Goal: Information Seeking & Learning: Learn about a topic

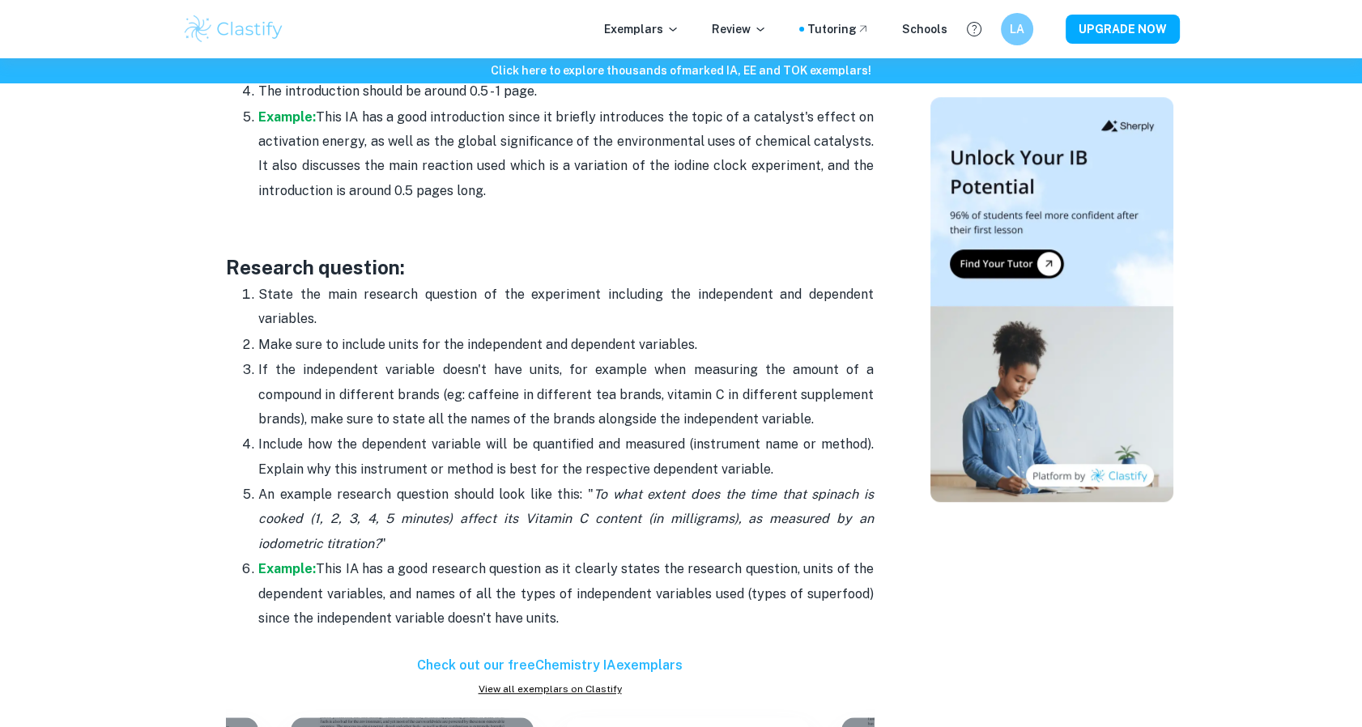
scroll to position [1323, 0]
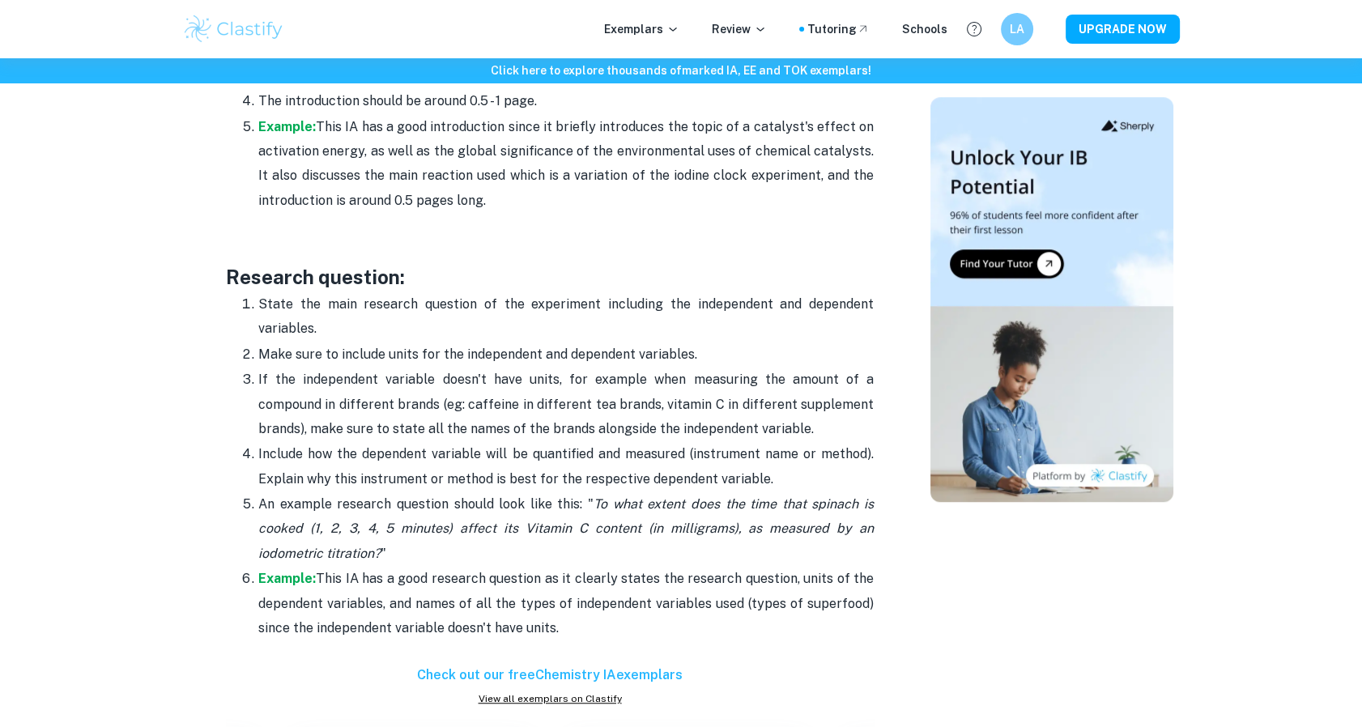
click at [595, 608] on p "Example: This IA has a good research question as it clearly states the research…" at bounding box center [566, 604] width 616 height 74
drag, startPoint x: 514, startPoint y: 591, endPoint x: 144, endPoint y: 264, distance: 494.1
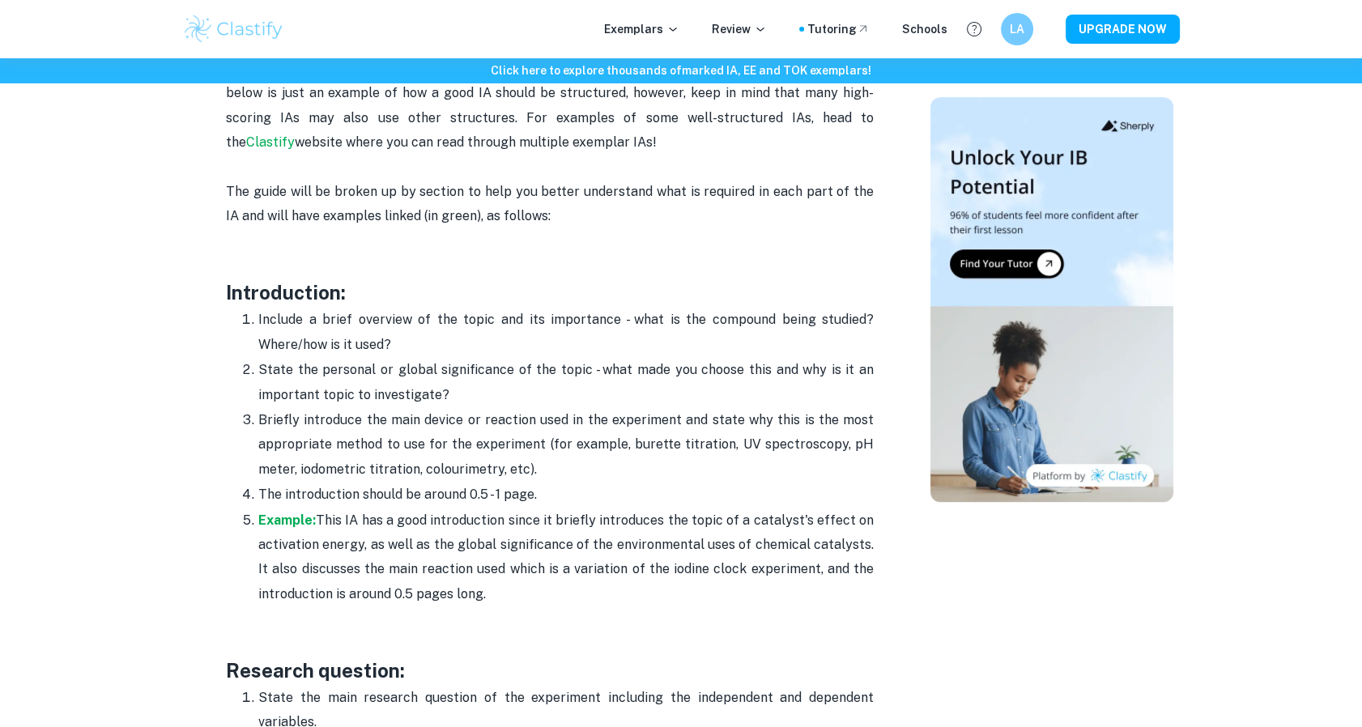
scroll to position [910, 0]
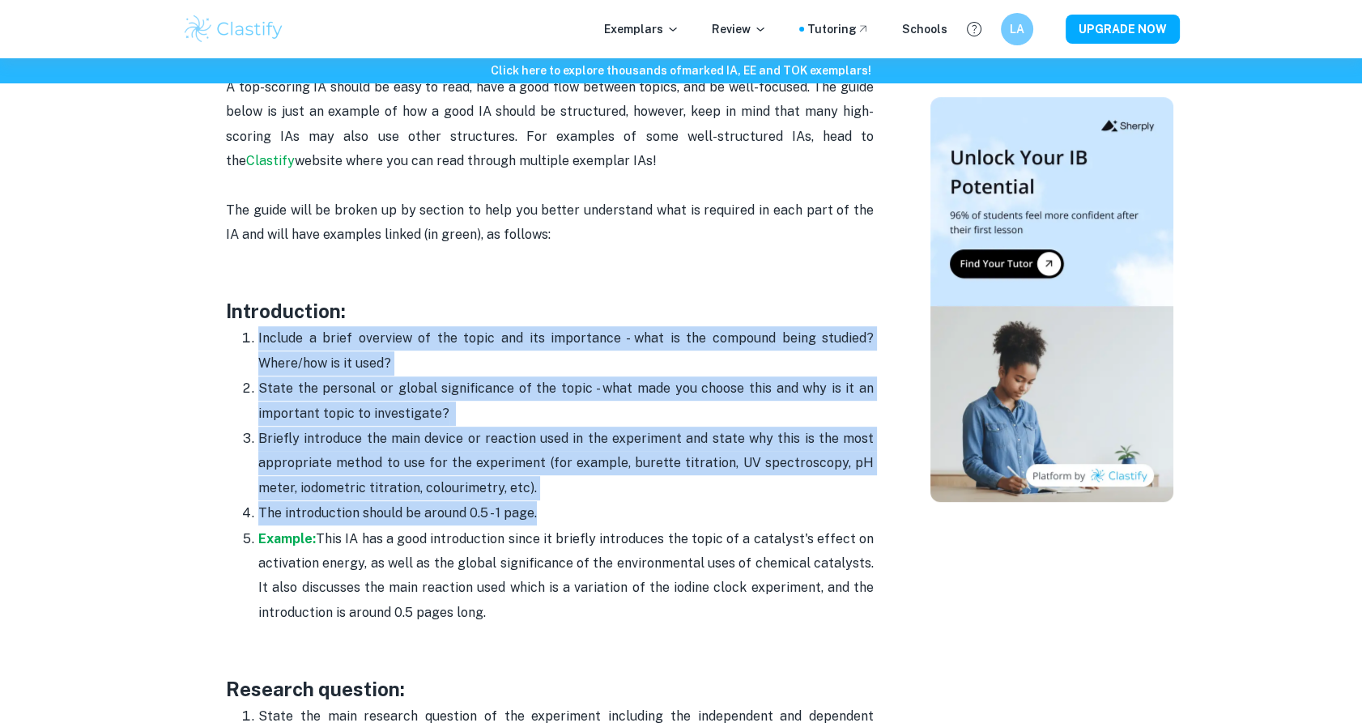
drag, startPoint x: 240, startPoint y: 336, endPoint x: 575, endPoint y: 506, distance: 376.0
click at [575, 506] on ol "Include a brief overview of the topic and its importance - what is the compound…" at bounding box center [550, 476] width 648 height 300
copy ol "Include a brief overview of the topic and its importance - what is the compound…"
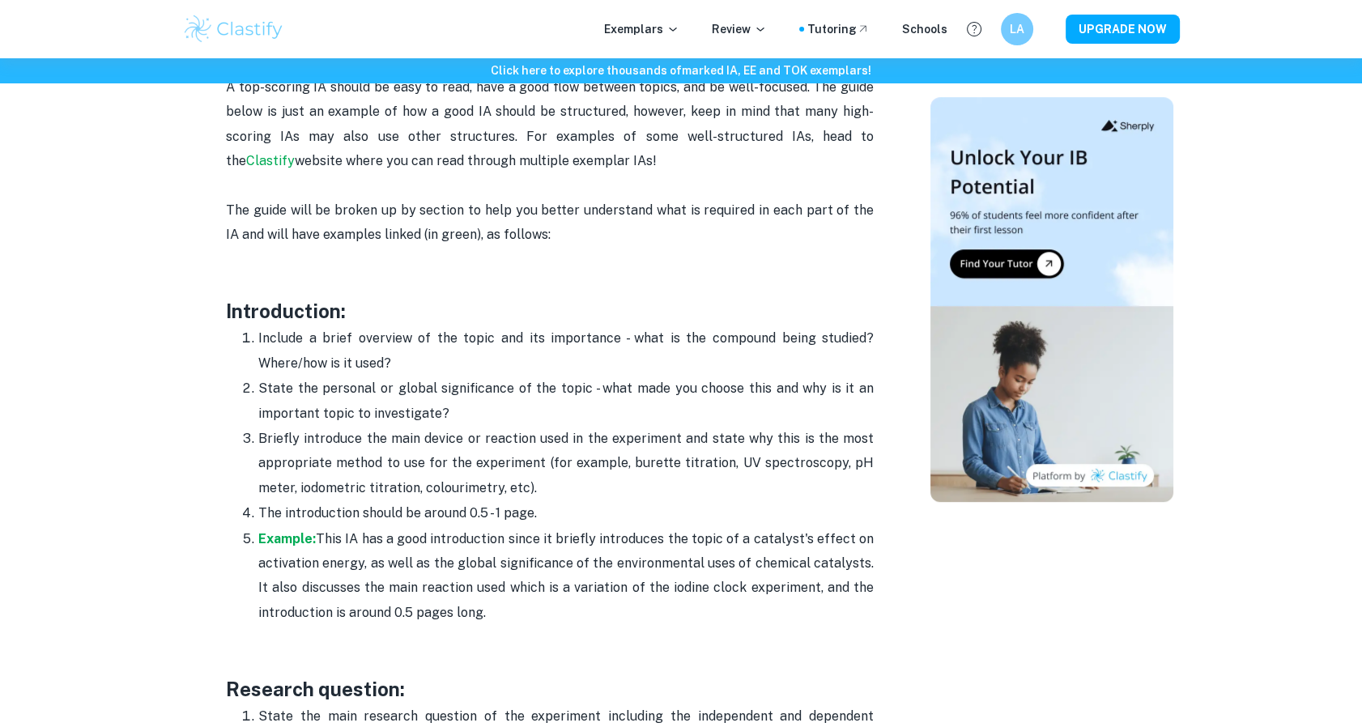
click at [253, 255] on p at bounding box center [550, 260] width 648 height 24
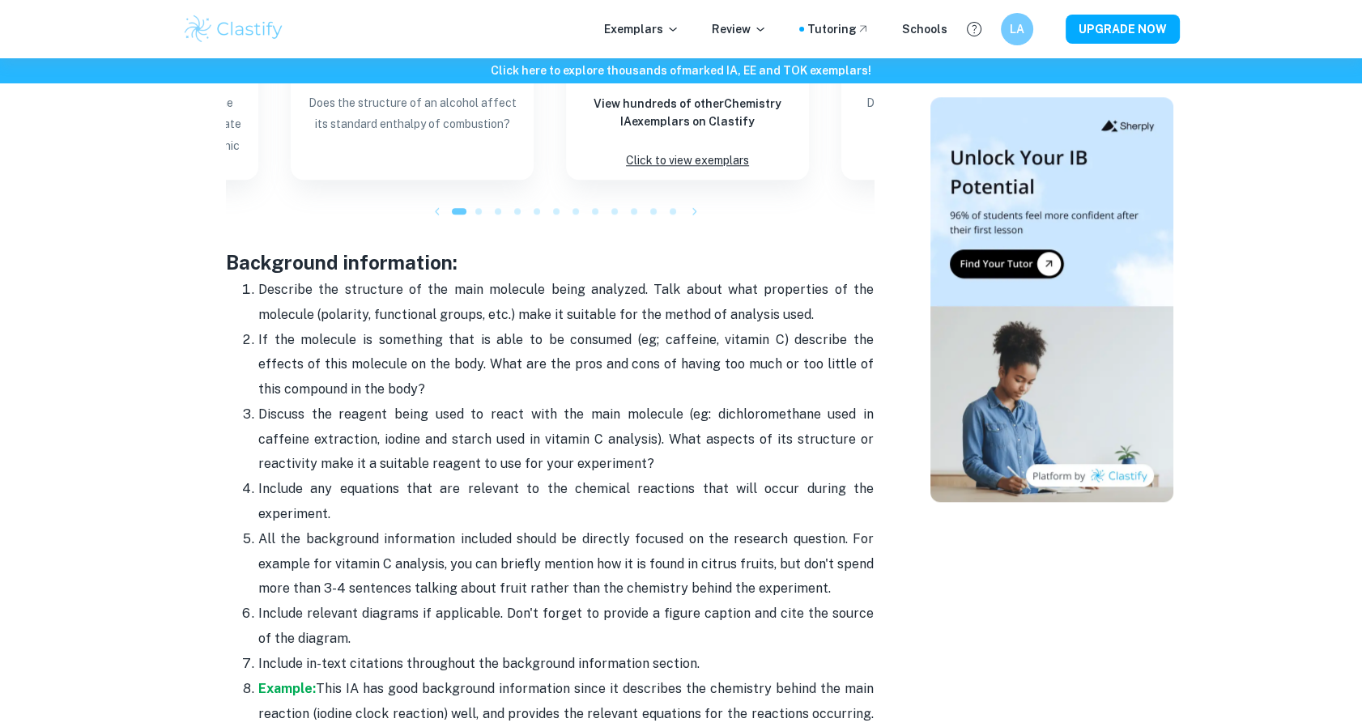
scroll to position [2059, 0]
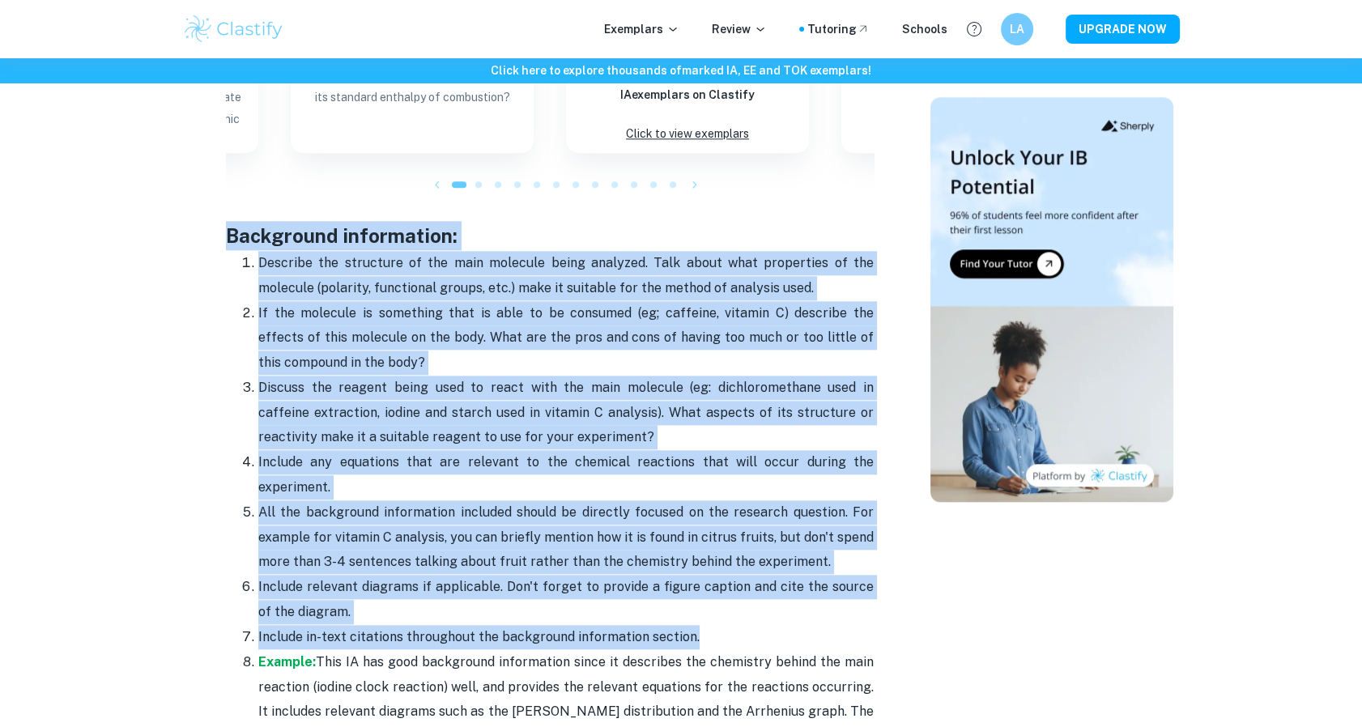
drag, startPoint x: 230, startPoint y: 219, endPoint x: 698, endPoint y: 641, distance: 630.3
copy div "Loremipsum dolorsitame: Consecte adi elitseddo ei tem inci utlabore etdol magna…"
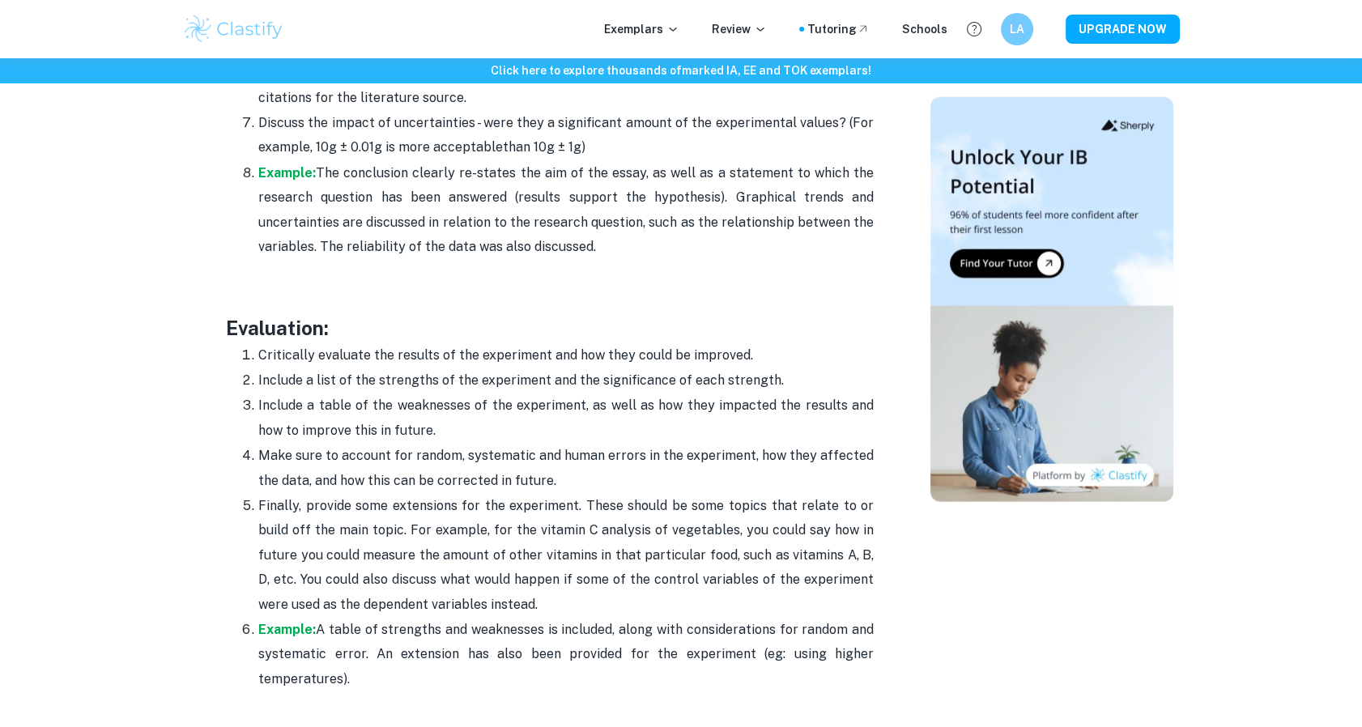
scroll to position [4593, 0]
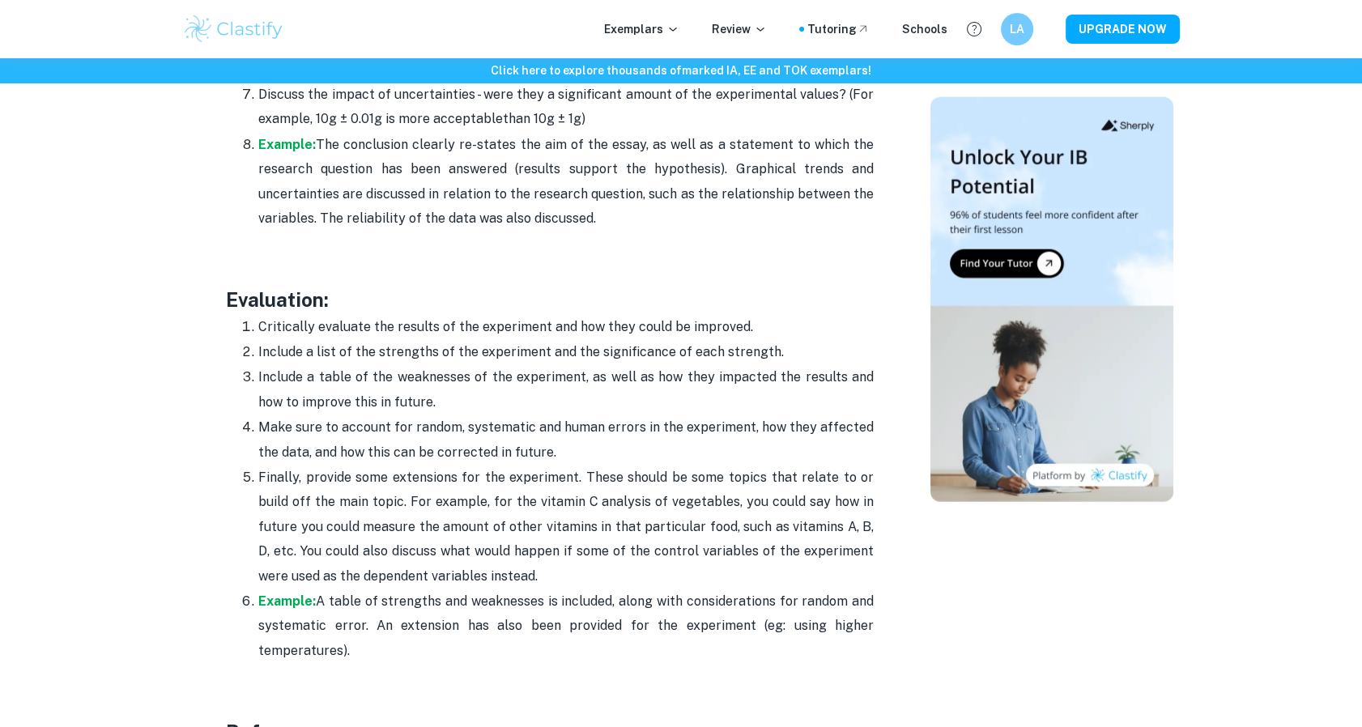
click at [356, 194] on span "The conclusion clearly re-states the aim of the essay, as well as a statement t…" at bounding box center [566, 181] width 616 height 89
drag, startPoint x: 356, startPoint y: 194, endPoint x: 154, endPoint y: 235, distance: 205.9
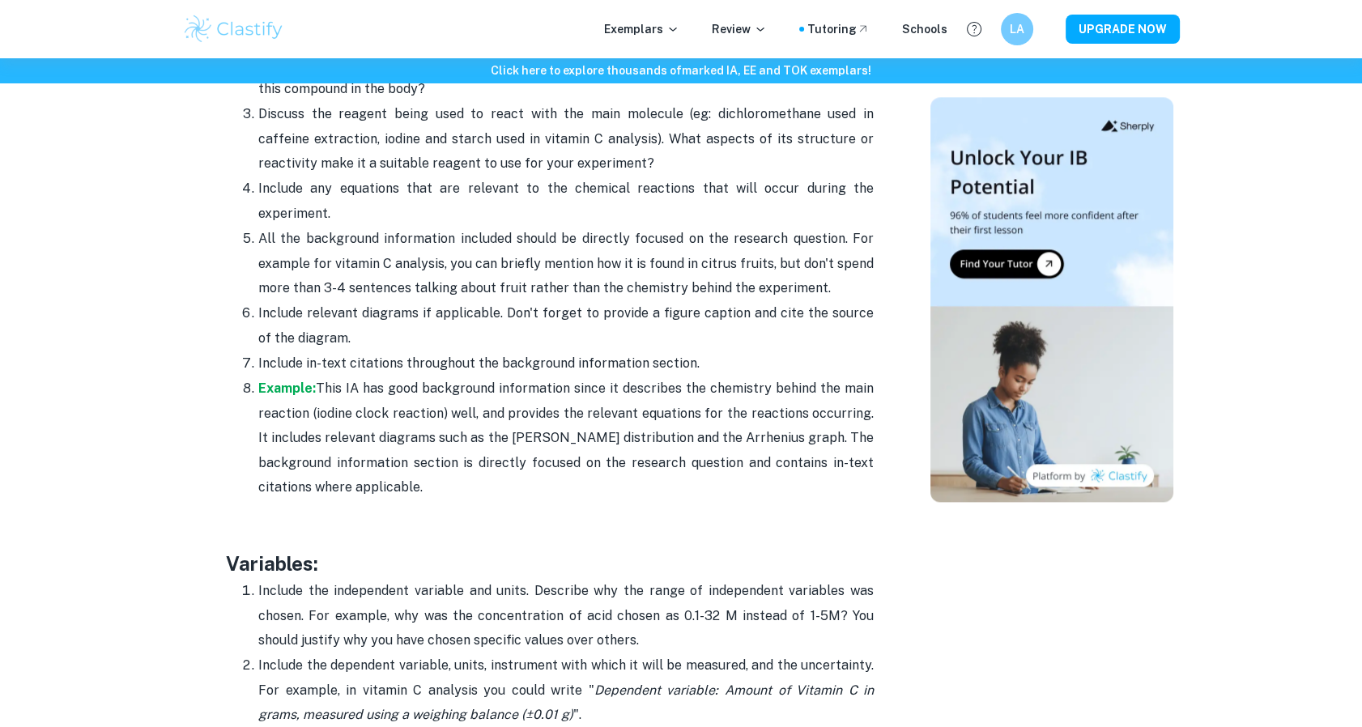
scroll to position [2194, 0]
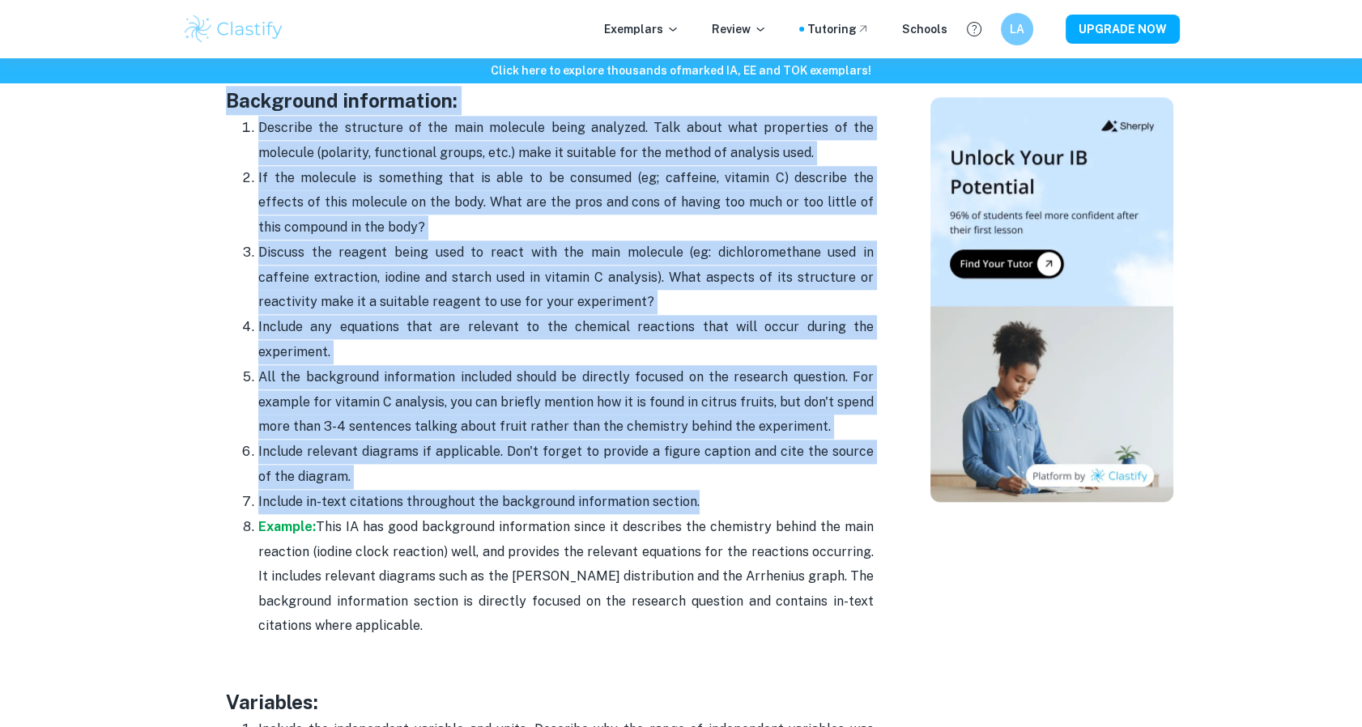
drag, startPoint x: 215, startPoint y: 95, endPoint x: 699, endPoint y: 499, distance: 630.3
copy div "Loremipsum dolorsitame: Consecte adi elitseddo ei tem inci utlabore etdol magna…"
click at [699, 499] on p "Include in-text citations throughout the background information section." at bounding box center [566, 502] width 616 height 24
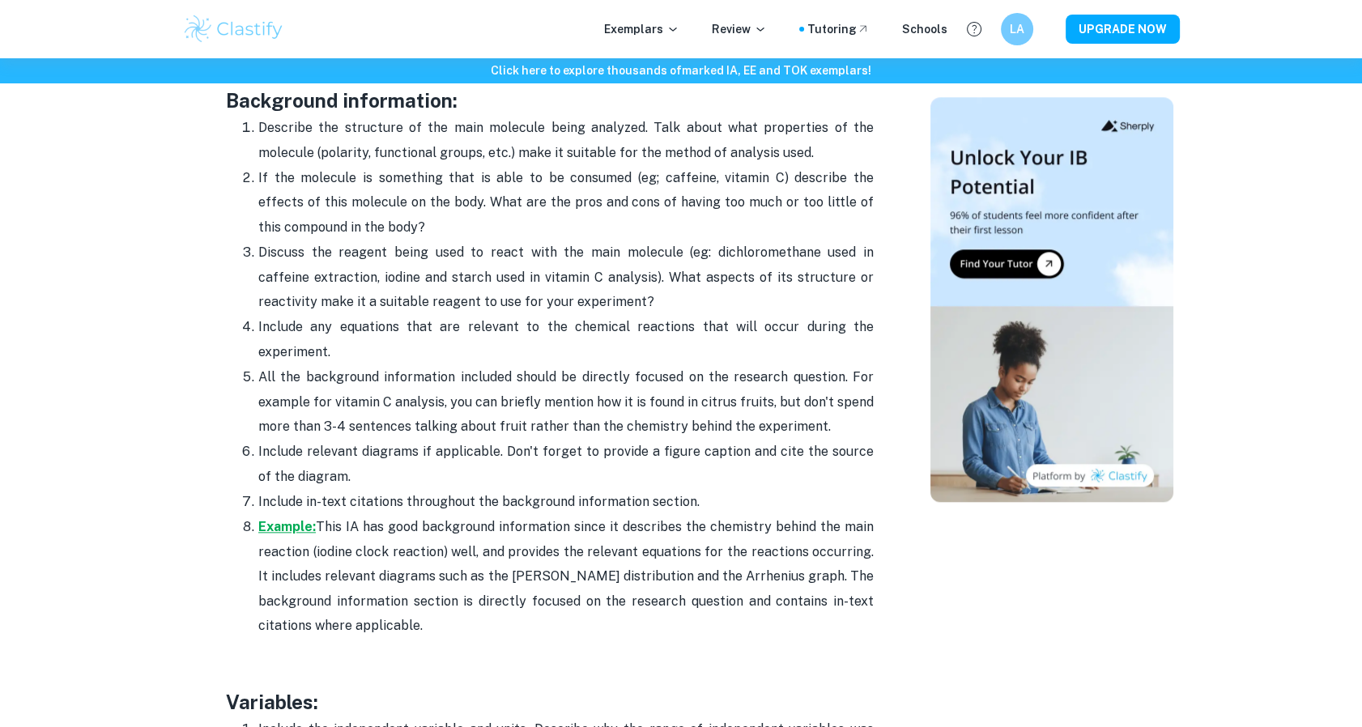
click at [296, 524] on strong "Example:" at bounding box center [287, 526] width 58 height 15
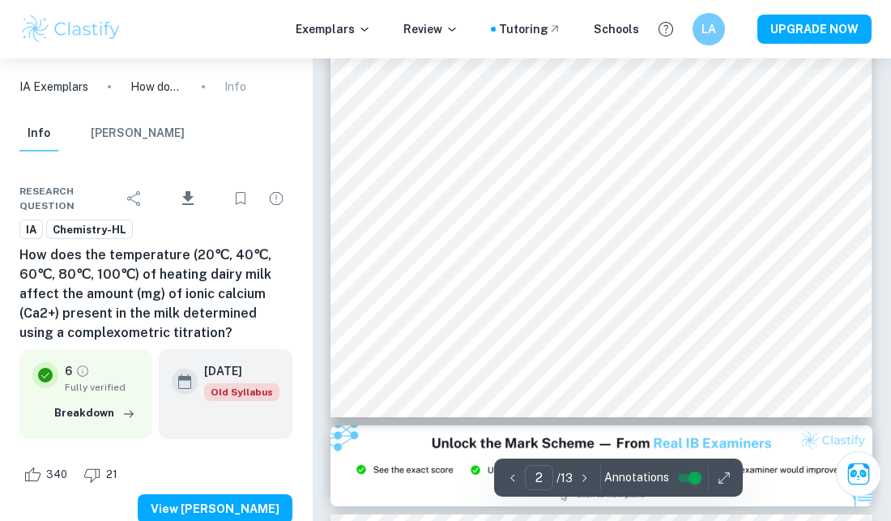
scroll to position [1160, 0]
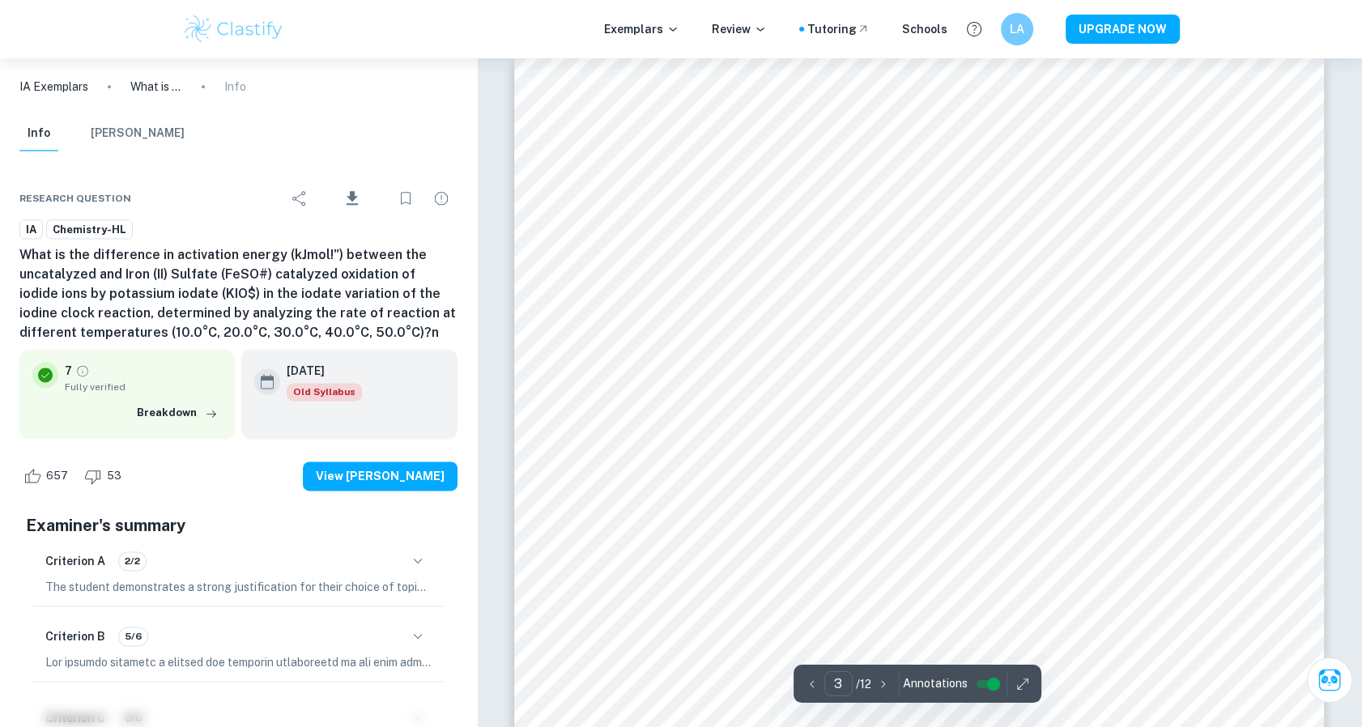
scroll to position [2406, 0]
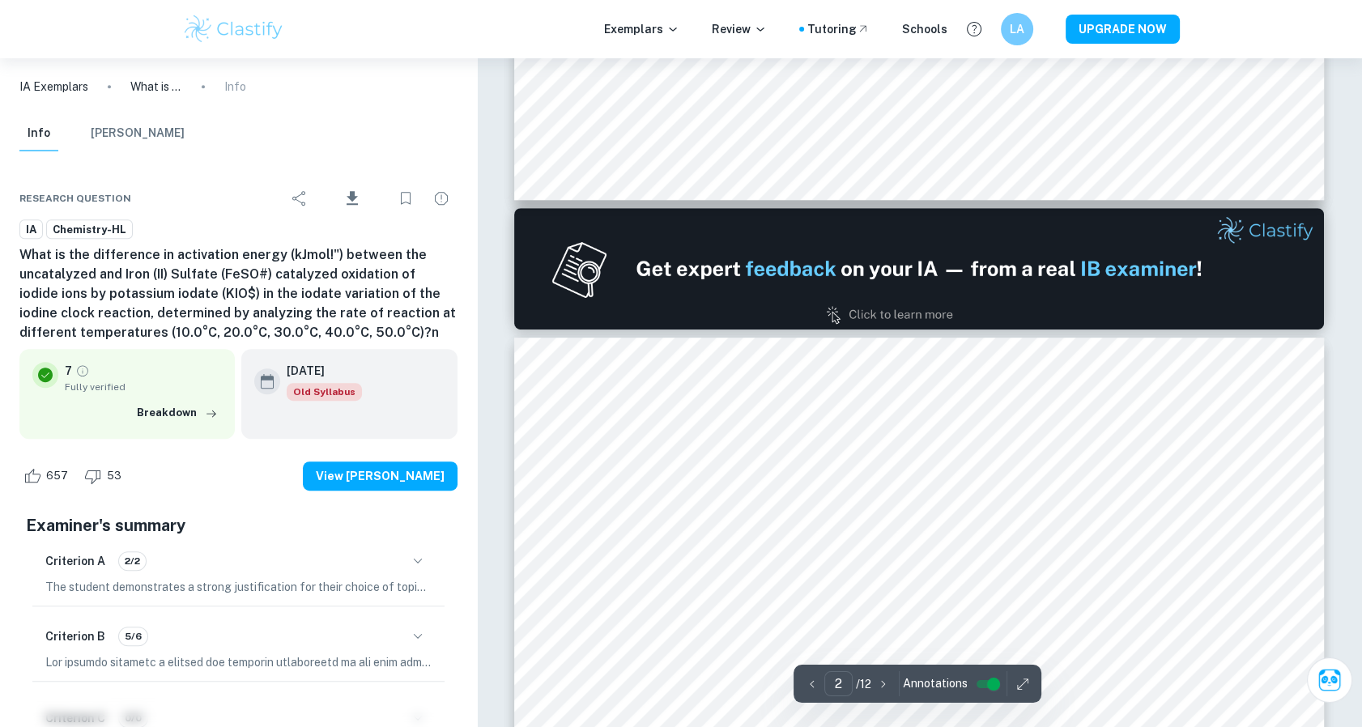
type input "1"
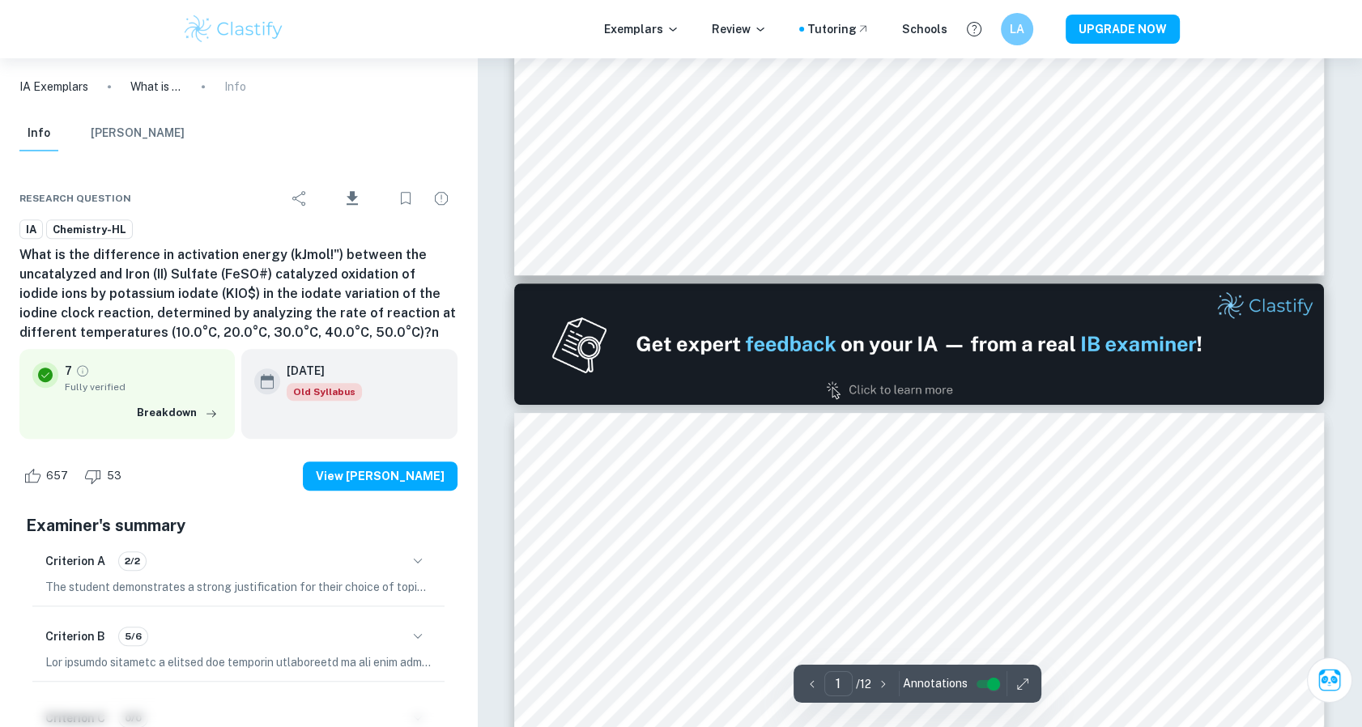
scroll to position [885, 0]
